Goal: Ask a question: Seek information or help from site administrators or community

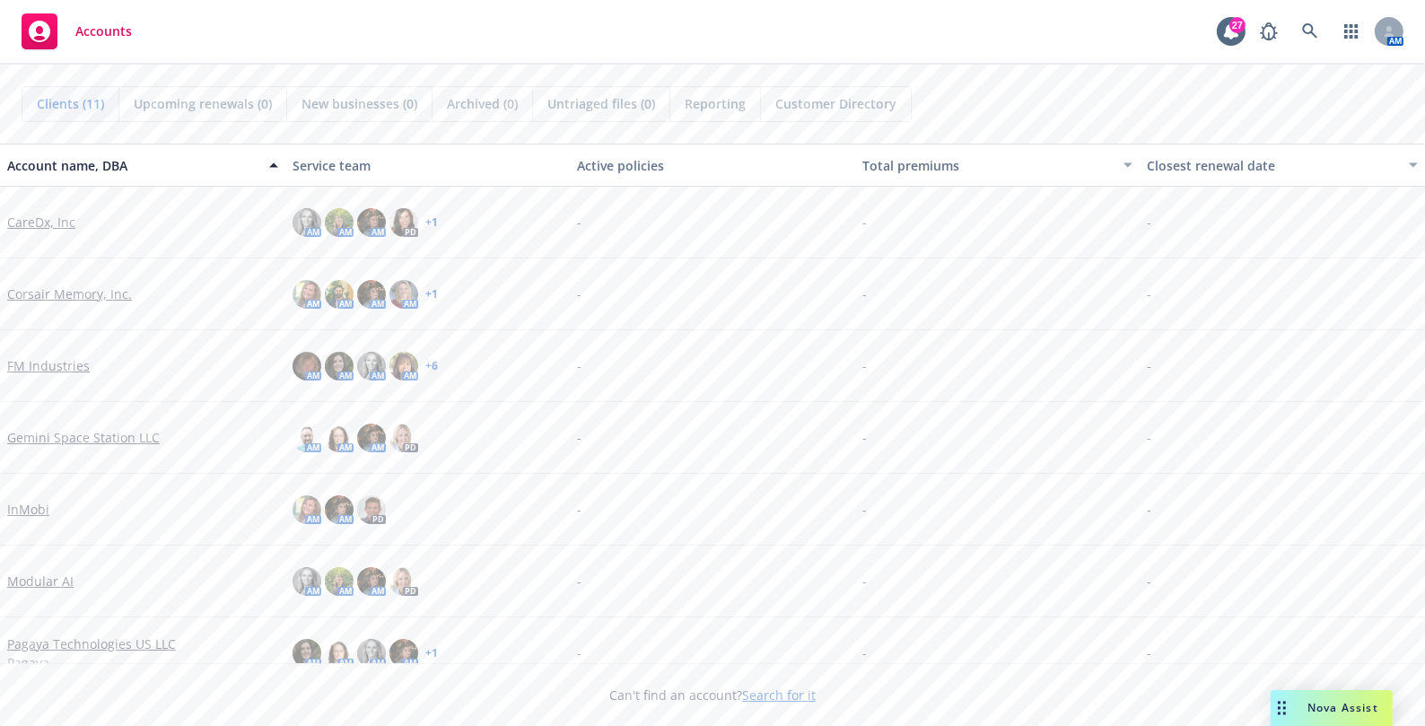
click at [1343, 708] on span "Nova Assist" at bounding box center [1343, 707] width 71 height 15
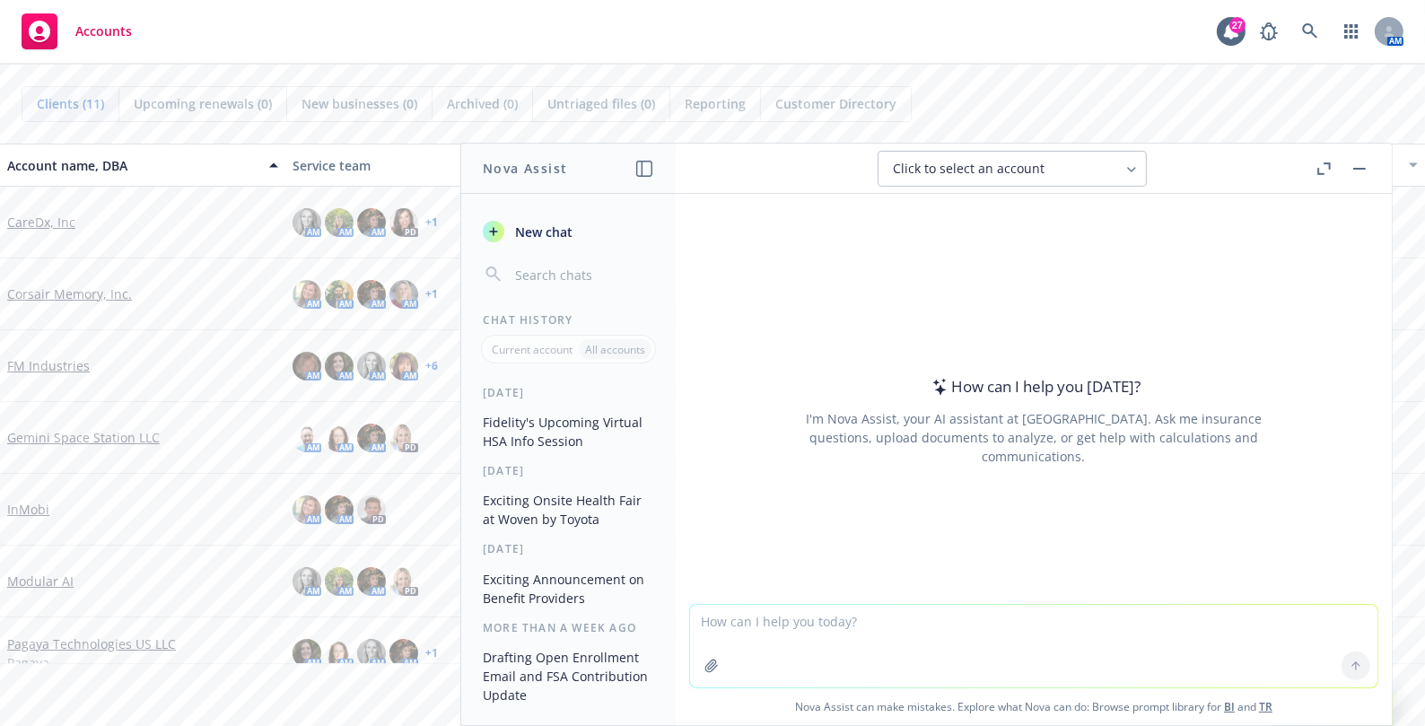
drag, startPoint x: 923, startPoint y: 634, endPoint x: 915, endPoint y: 622, distance: 14.2
click at [924, 633] on textarea at bounding box center [1033, 646] width 687 height 83
type textarea "can you convert 9am pst to est?"
